Goal: Transaction & Acquisition: Purchase product/service

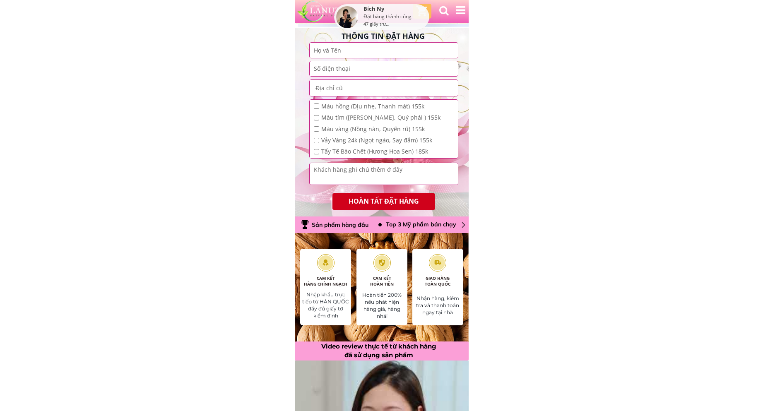
scroll to position [1160, 0]
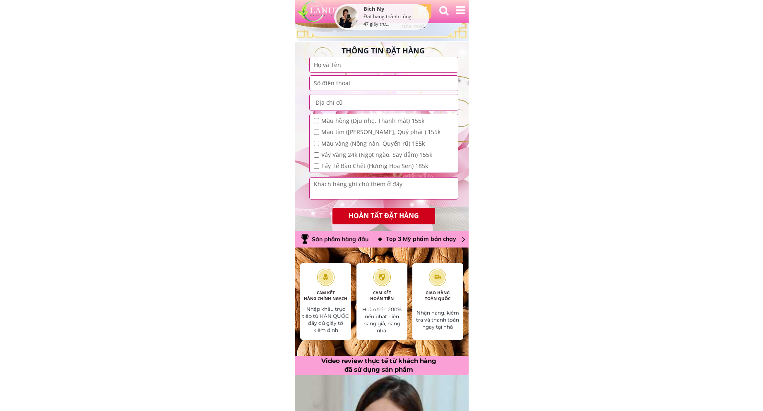
click at [368, 185] on textarea at bounding box center [384, 189] width 144 height 22
click at [318, 119] on input "checkbox" at bounding box center [316, 120] width 5 height 5
checkbox input "true"
click at [319, 132] on div "Màu tím ([PERSON_NAME], Quý phái ) 155k" at bounding box center [377, 132] width 127 height 9
click at [319, 133] on div "Màu tím ([PERSON_NAME], Quý phái ) 155k" at bounding box center [377, 132] width 127 height 9
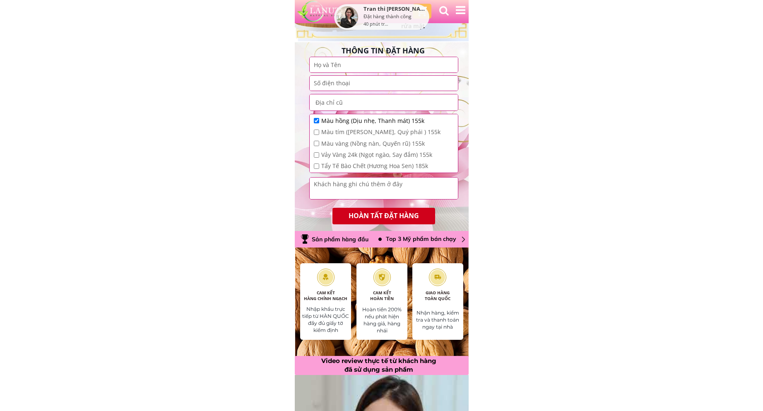
click at [316, 135] on input "checkbox" at bounding box center [316, 132] width 5 height 5
checkbox input "true"
click at [320, 145] on div "Màu vàng (Nồng nàn, Quyến rũ) 155k" at bounding box center [377, 143] width 127 height 9
click at [315, 142] on input "checkbox" at bounding box center [316, 143] width 5 height 5
checkbox input "true"
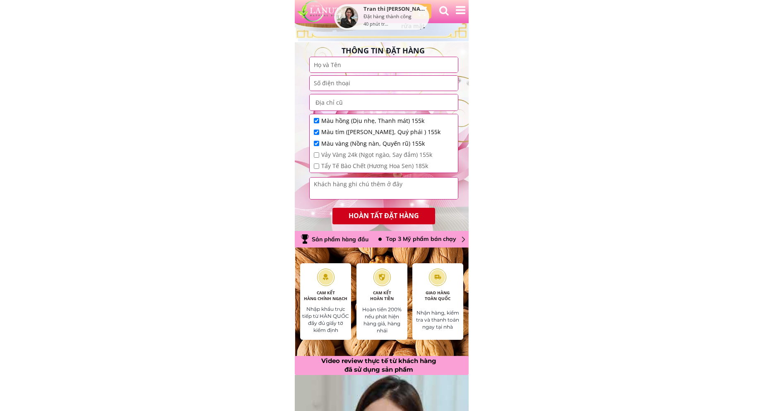
click at [317, 156] on input "checkbox" at bounding box center [316, 154] width 5 height 5
checkbox input "true"
click at [316, 169] on input "checkbox" at bounding box center [316, 166] width 5 height 5
checkbox input "true"
